Goal: Information Seeking & Learning: Check status

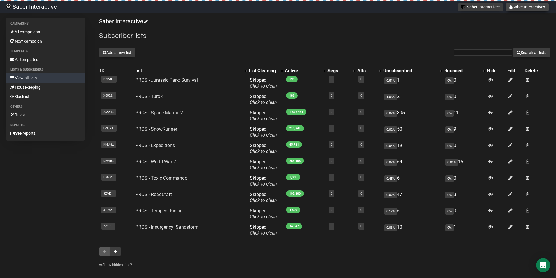
click at [524, 6] on button "Saber Interactive" at bounding box center [527, 7] width 43 height 8
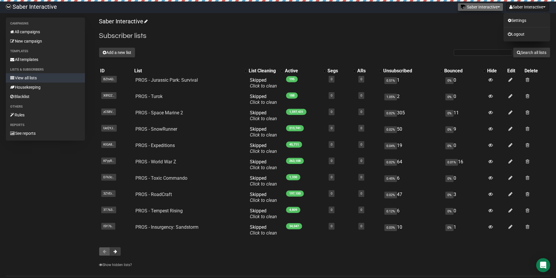
click at [496, 9] on button "Saber Interactive" at bounding box center [481, 7] width 46 height 8
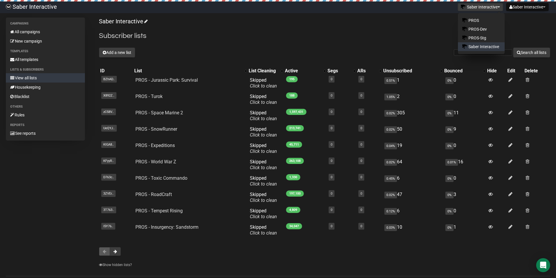
click at [495, 8] on button "Saber Interactive" at bounding box center [481, 7] width 46 height 8
click at [33, 87] on link "Housekeeping" at bounding box center [45, 87] width 79 height 9
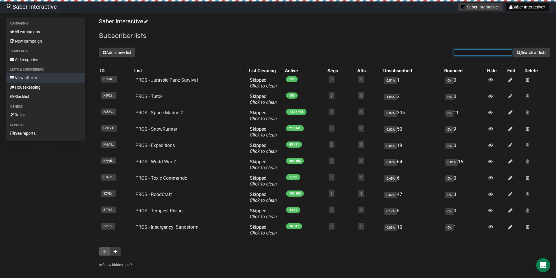
click at [475, 52] on input "text" at bounding box center [483, 52] width 58 height 6
paste input "[EMAIL_ADDRESS][DOMAIN_NAME]"
drag, startPoint x: 454, startPoint y: 52, endPoint x: 424, endPoint y: 52, distance: 30.6
click at [424, 52] on div "Add a new list pacefallendo.perso@gmail.com Search all lists" at bounding box center [324, 53] width 451 height 10
click at [471, 55] on input "[EMAIL_ADDRESS][DOMAIN_NAME]" at bounding box center [483, 52] width 58 height 6
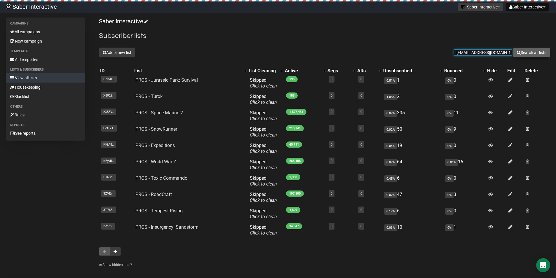
type input "[EMAIL_ADDRESS][DOMAIN_NAME]"
click at [518, 53] on icon "submit" at bounding box center [519, 52] width 4 height 4
click at [454, 53] on input "[EMAIL_ADDRESS][DOMAIN_NAME]" at bounding box center [483, 52] width 58 height 6
click at [527, 52] on button "Search all lists" at bounding box center [531, 53] width 37 height 10
click at [499, 54] on input "[EMAIL_ADDRESS][DOMAIN_NAME]" at bounding box center [483, 52] width 58 height 6
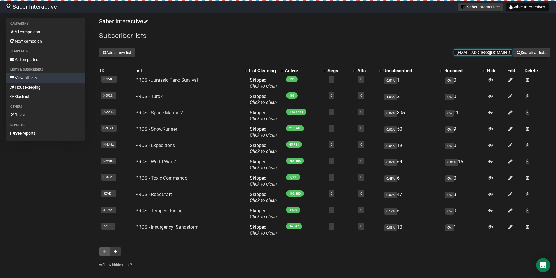
drag, startPoint x: 507, startPoint y: 53, endPoint x: 445, endPoint y: 55, distance: 62.8
click at [445, 55] on div "Add a new list pacefallendo.perso@gmail.com Search all lists" at bounding box center [324, 53] width 451 height 10
click at [474, 54] on input "text" at bounding box center [483, 52] width 58 height 6
paste input "[EMAIL_ADDRESS][DOMAIN_NAME]"
type input "[EMAIL_ADDRESS][DOMAIN_NAME]"
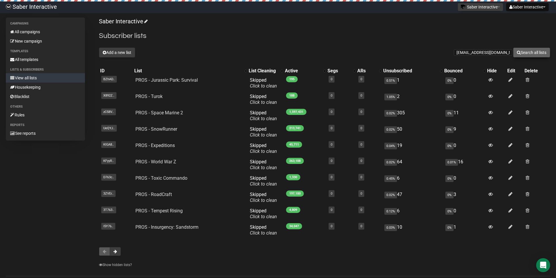
click at [525, 52] on button "Search all lists" at bounding box center [531, 53] width 37 height 10
click at [530, 52] on button "Search all lists" at bounding box center [531, 53] width 37 height 10
drag, startPoint x: 455, startPoint y: 52, endPoint x: 517, endPoint y: 53, distance: 61.6
click at [517, 53] on form "pacefallendo.perso@gmail.com Search all lists" at bounding box center [502, 53] width 96 height 10
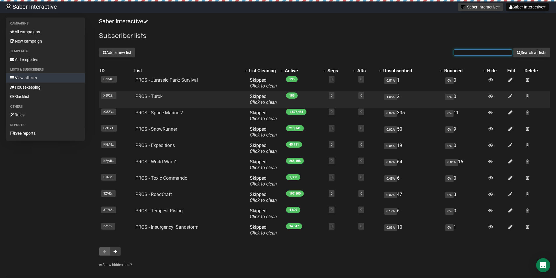
scroll to position [0, 0]
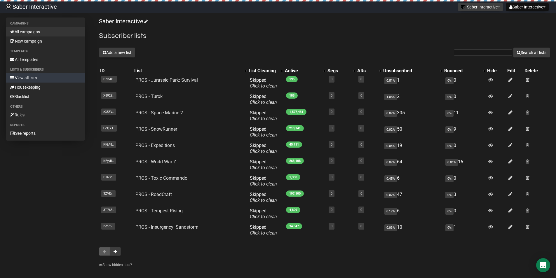
click at [39, 33] on link "All campaigns" at bounding box center [45, 31] width 79 height 9
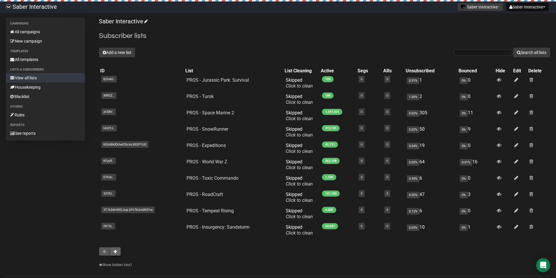
click at [117, 252] on span at bounding box center [116, 252] width 4 height 4
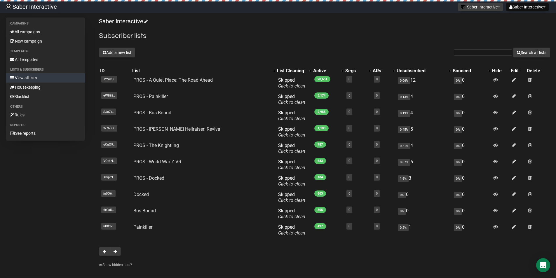
click at [105, 252] on span at bounding box center [105, 252] width 4 height 4
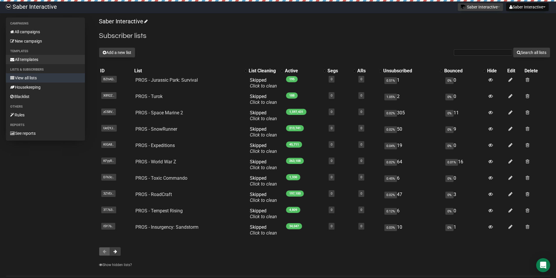
click at [40, 60] on link "All templates" at bounding box center [45, 59] width 79 height 9
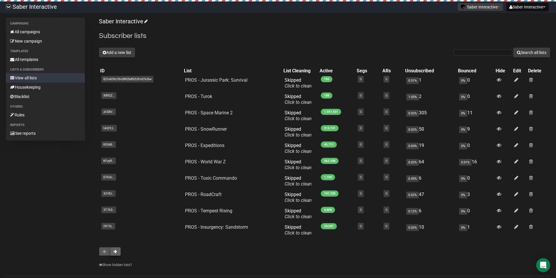
click at [114, 253] on span at bounding box center [116, 252] width 4 height 4
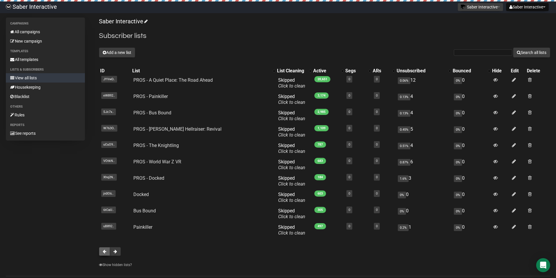
click at [104, 250] on span at bounding box center [105, 252] width 4 height 4
click at [470, 52] on input "text" at bounding box center [483, 52] width 58 height 6
paste input "[EMAIL_ADDRESS][DOMAIN_NAME]"
type input "[EMAIL_ADDRESS][DOMAIN_NAME]"
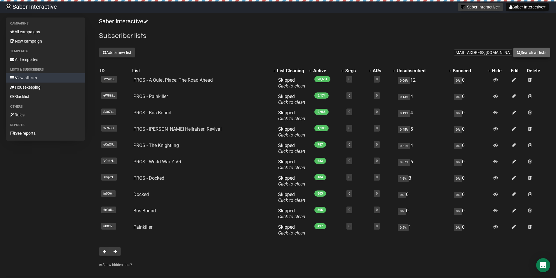
scroll to position [0, 0]
click at [521, 53] on button "Search all lists" at bounding box center [531, 53] width 37 height 10
click at [522, 52] on button "Search all lists" at bounding box center [531, 53] width 37 height 10
click at [520, 52] on button "Search all lists" at bounding box center [531, 53] width 37 height 10
click at [529, 7] on button "Saber Interactive" at bounding box center [527, 7] width 43 height 8
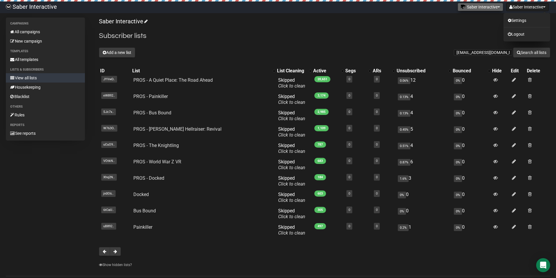
click at [500, 7] on button "Saber Interactive" at bounding box center [481, 7] width 46 height 8
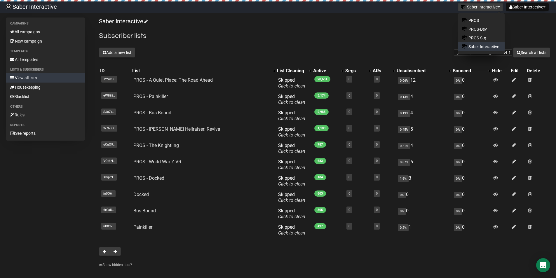
click at [524, 23] on p "Saber Interactive" at bounding box center [324, 22] width 451 height 8
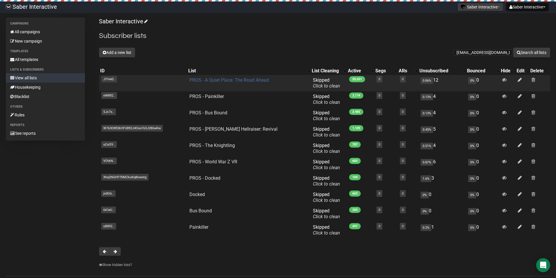
click at [215, 81] on link "PROS - A Quiet Place: The Road Ahead" at bounding box center [228, 80] width 79 height 6
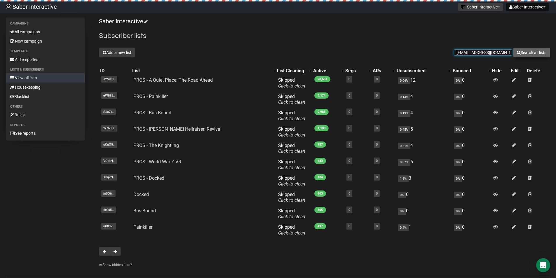
scroll to position [0, 5]
drag, startPoint x: 454, startPoint y: 52, endPoint x: 505, endPoint y: 51, distance: 51.1
click at [516, 51] on form "[EMAIL_ADDRESS][DOMAIN_NAME] Search all lists" at bounding box center [502, 53] width 96 height 10
click at [467, 52] on input "text" at bounding box center [483, 52] width 58 height 6
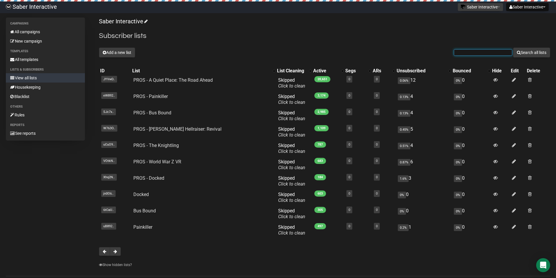
paste input "[EMAIL_ADDRESS][DOMAIN_NAME]"
type input "[EMAIL_ADDRESS][DOMAIN_NAME]"
click at [532, 53] on button "Search all lists" at bounding box center [531, 53] width 37 height 10
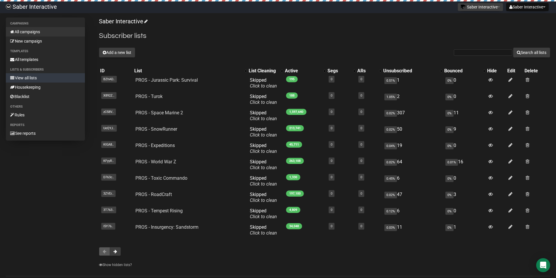
click at [34, 30] on link "All campaigns" at bounding box center [45, 31] width 79 height 9
click at [463, 56] on form "Search all lists" at bounding box center [502, 53] width 96 height 10
click at [462, 46] on div "Saber Interactive Subscriber lists Add a new list Search all lists List name Si…" at bounding box center [324, 144] width 451 height 253
click at [458, 53] on input "text" at bounding box center [483, 52] width 58 height 6
click at [450, 50] on div "Add a new list Search all lists" at bounding box center [324, 53] width 451 height 10
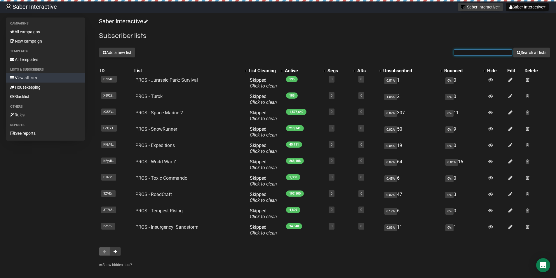
click at [455, 54] on input "text" at bounding box center [483, 52] width 58 height 6
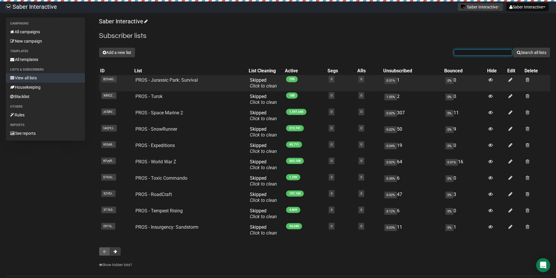
type input "[EMAIL_ADDRESS][DOMAIN_NAME]"
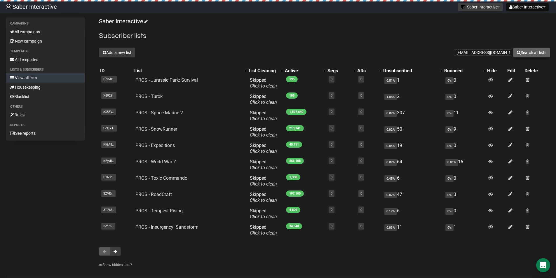
click at [520, 53] on button "Search all lists" at bounding box center [531, 53] width 37 height 10
click at [456, 50] on input "text" at bounding box center [483, 52] width 58 height 6
paste input "[EMAIL_ADDRESS][DOMAIN_NAME]"
type input "[EMAIL_ADDRESS][DOMAIN_NAME]"
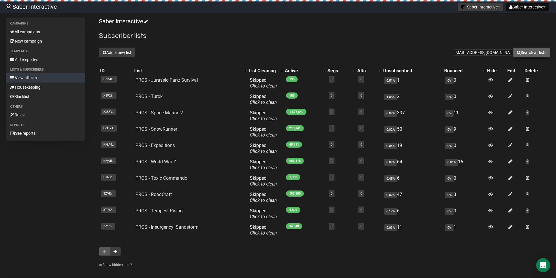
click at [534, 53] on button "Search all lists" at bounding box center [531, 53] width 37 height 10
